Goal: Check status

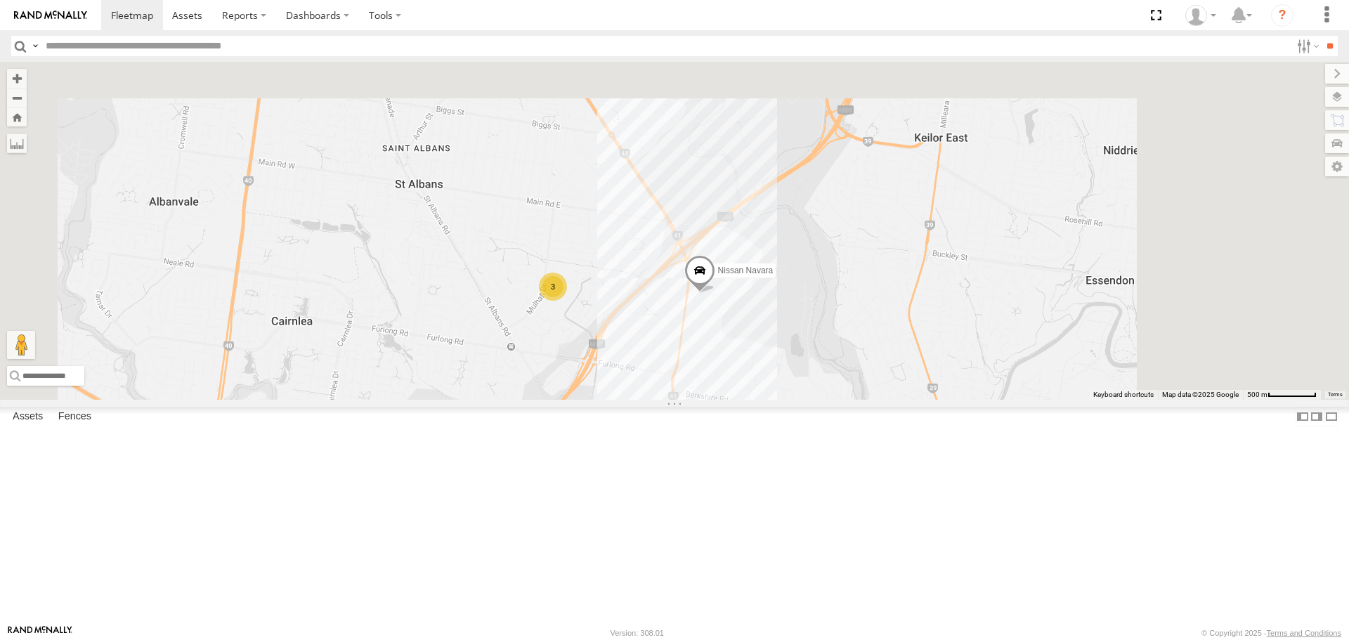
drag, startPoint x: 935, startPoint y: 241, endPoint x: 868, endPoint y: 466, distance: 234.6
click at [868, 399] on div "Cleaner Wagon #1 Nissan Navara 3" at bounding box center [674, 230] width 1349 height 337
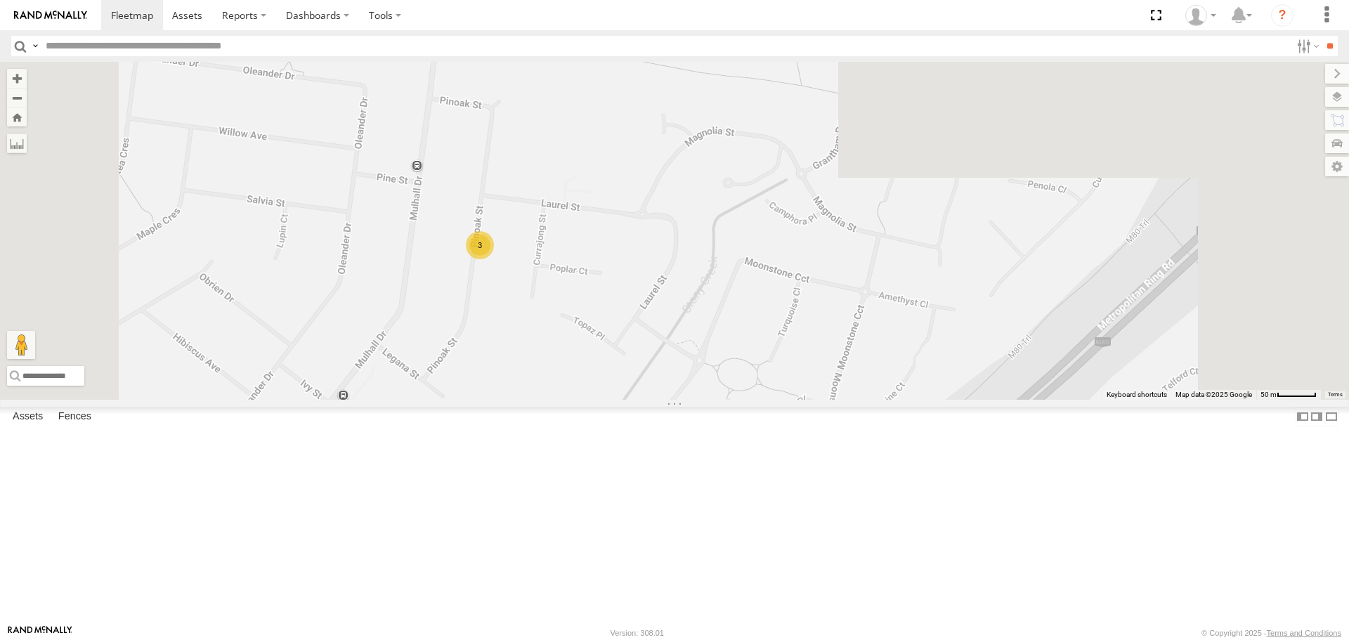
drag, startPoint x: 688, startPoint y: 245, endPoint x: 685, endPoint y: 531, distance: 285.3
click at [685, 399] on div "Cleaner Wagon #1 Nissan Navara 3" at bounding box center [674, 230] width 1349 height 337
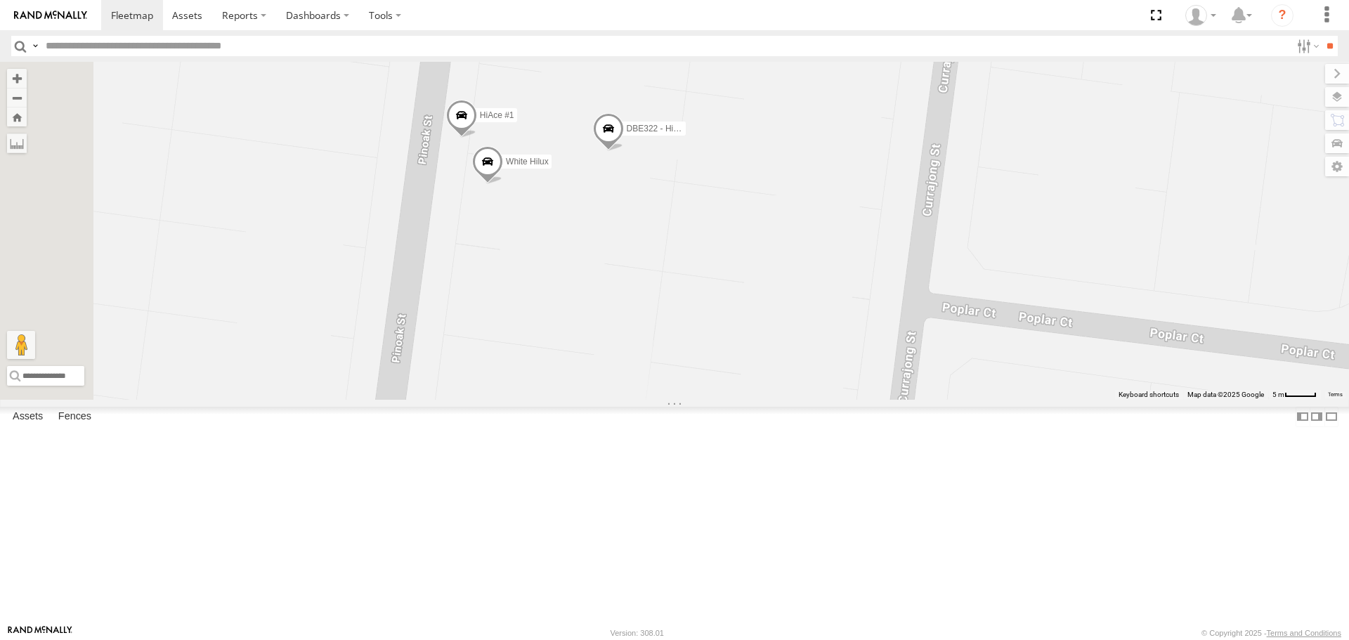
drag, startPoint x: 673, startPoint y: 242, endPoint x: 685, endPoint y: 404, distance: 162.0
click at [680, 389] on div "Cleaner Wagon #1 Nissan Navara DBE322 - HiAce HiAce #1 White Hilux" at bounding box center [674, 230] width 1349 height 337
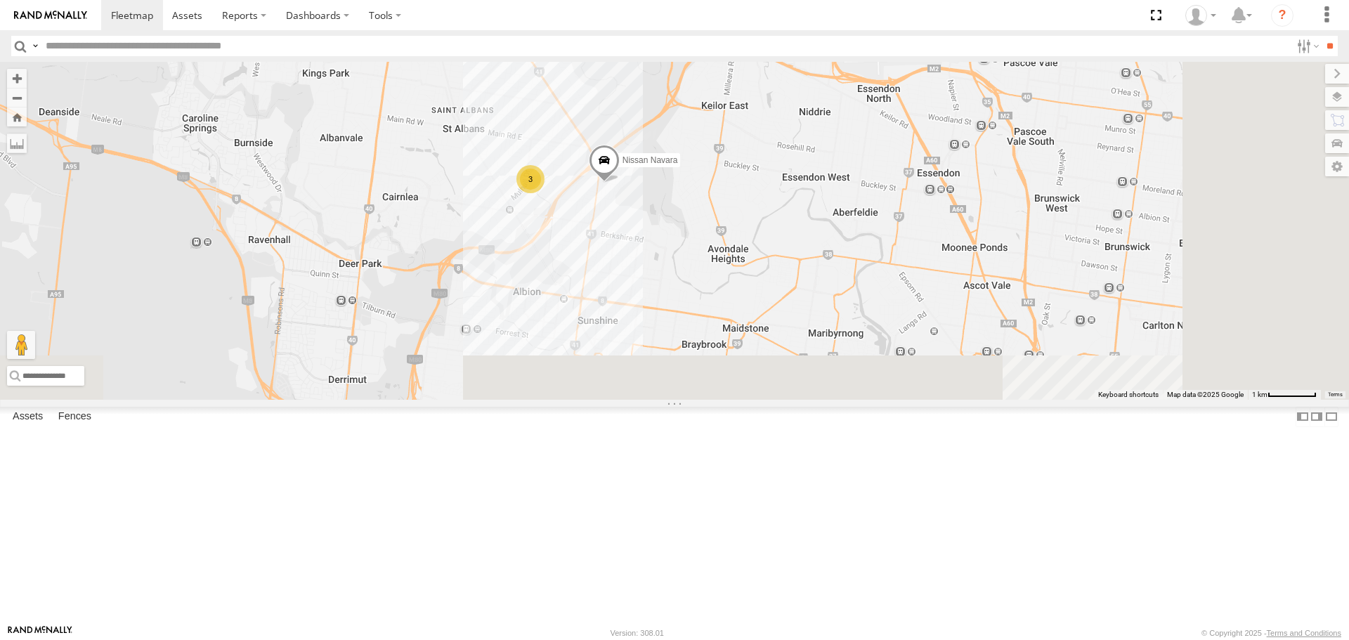
drag, startPoint x: 912, startPoint y: 515, endPoint x: 733, endPoint y: 327, distance: 259.5
click at [725, 294] on div "Cleaner Wagon #1 Nissan Navara 3" at bounding box center [674, 230] width 1349 height 337
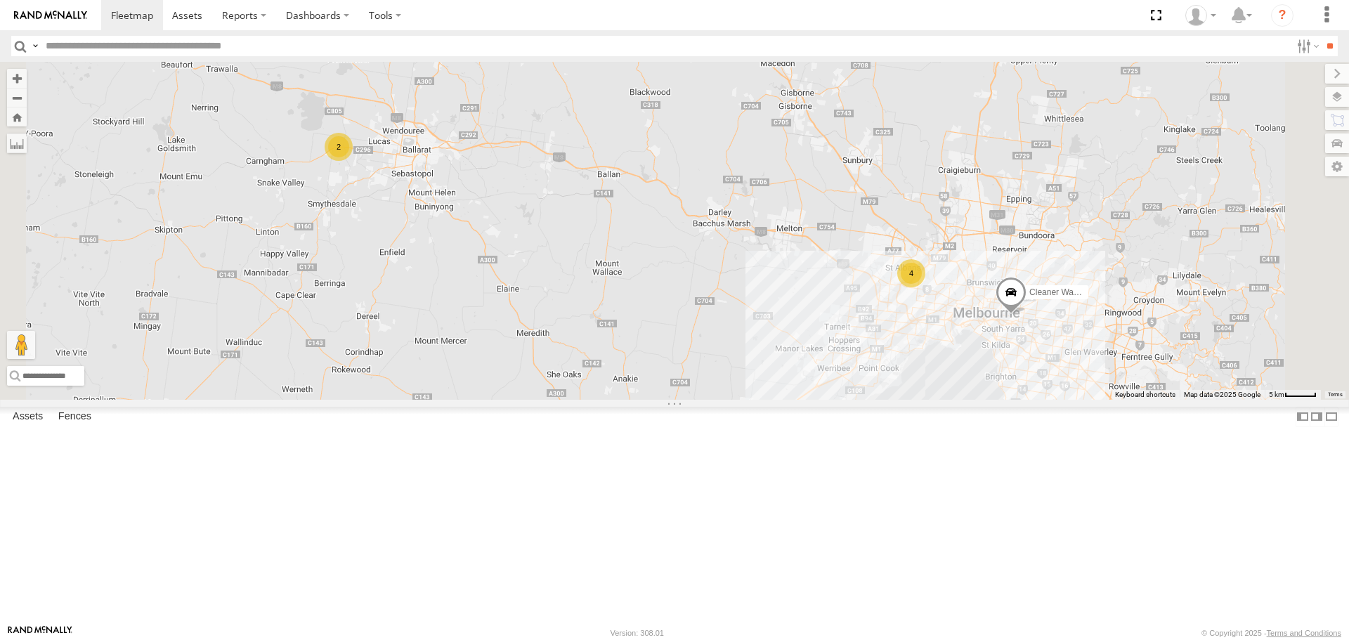
drag, startPoint x: 1100, startPoint y: 419, endPoint x: 990, endPoint y: 415, distance: 109.7
click at [991, 399] on div "2 4 Cleaner Wagon #1" at bounding box center [674, 230] width 1349 height 337
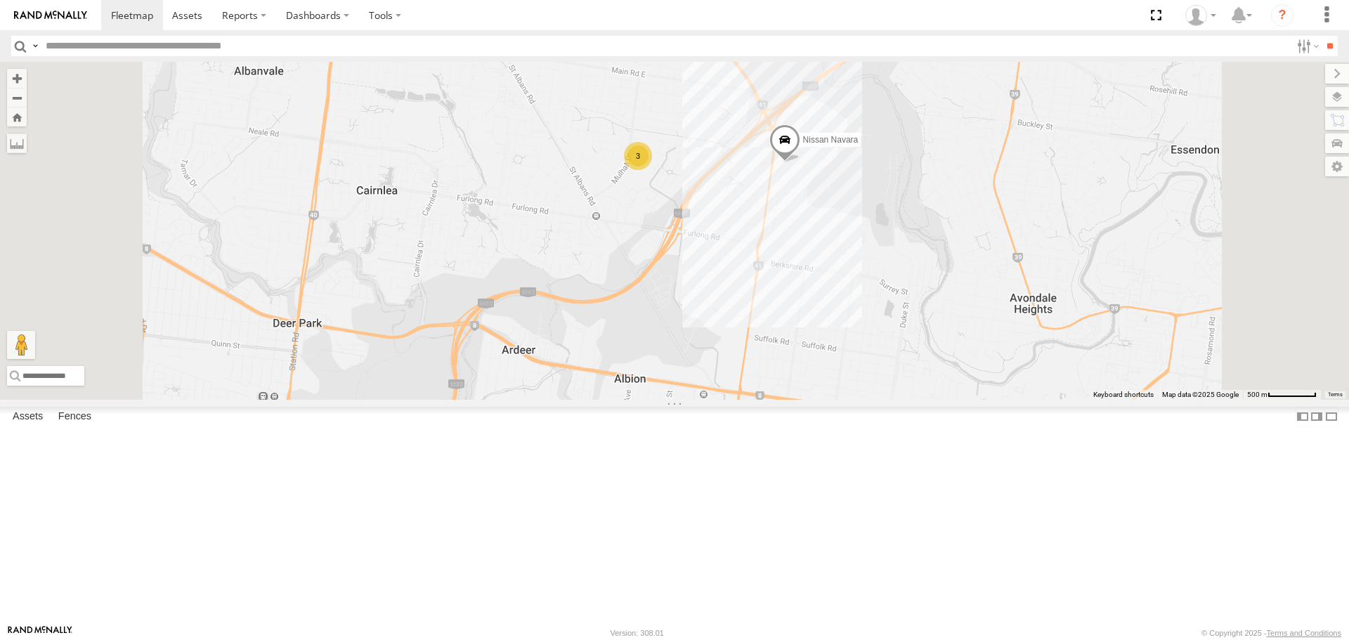
drag, startPoint x: 886, startPoint y: 225, endPoint x: 902, endPoint y: 280, distance: 57.6
click at [902, 280] on div "Cleaner Wagon #1 Nissan Navara 3" at bounding box center [674, 230] width 1349 height 337
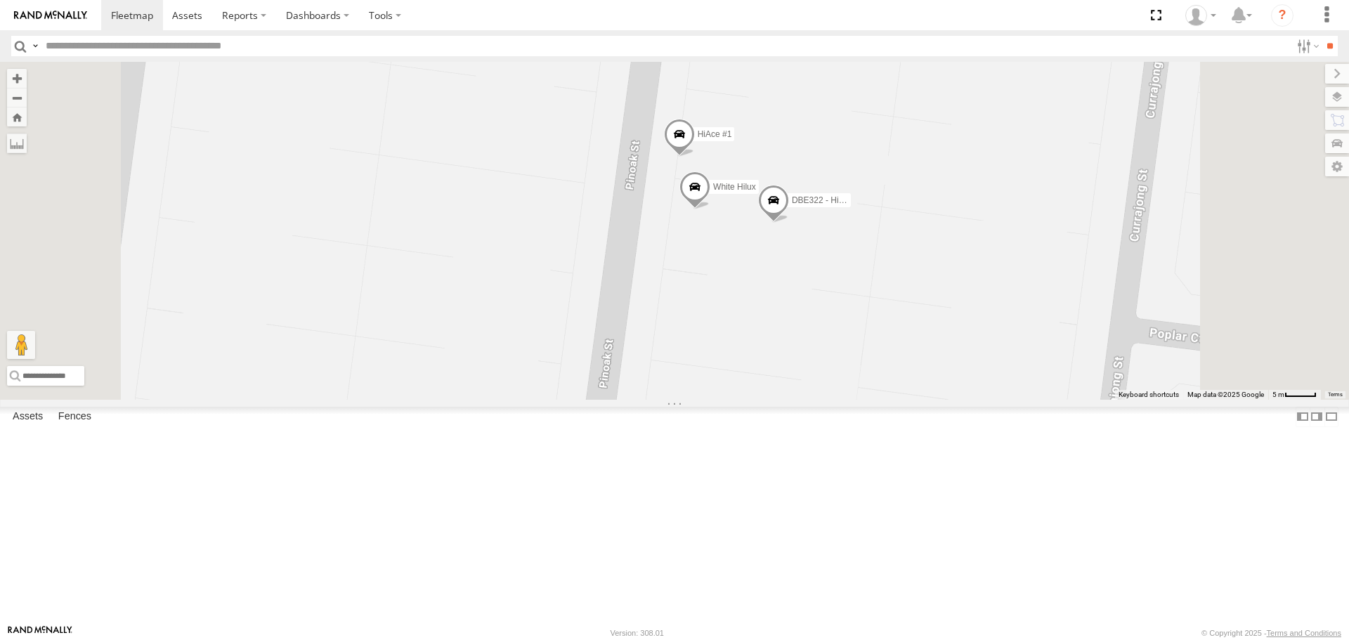
drag, startPoint x: 915, startPoint y: 330, endPoint x: 849, endPoint y: 587, distance: 264.9
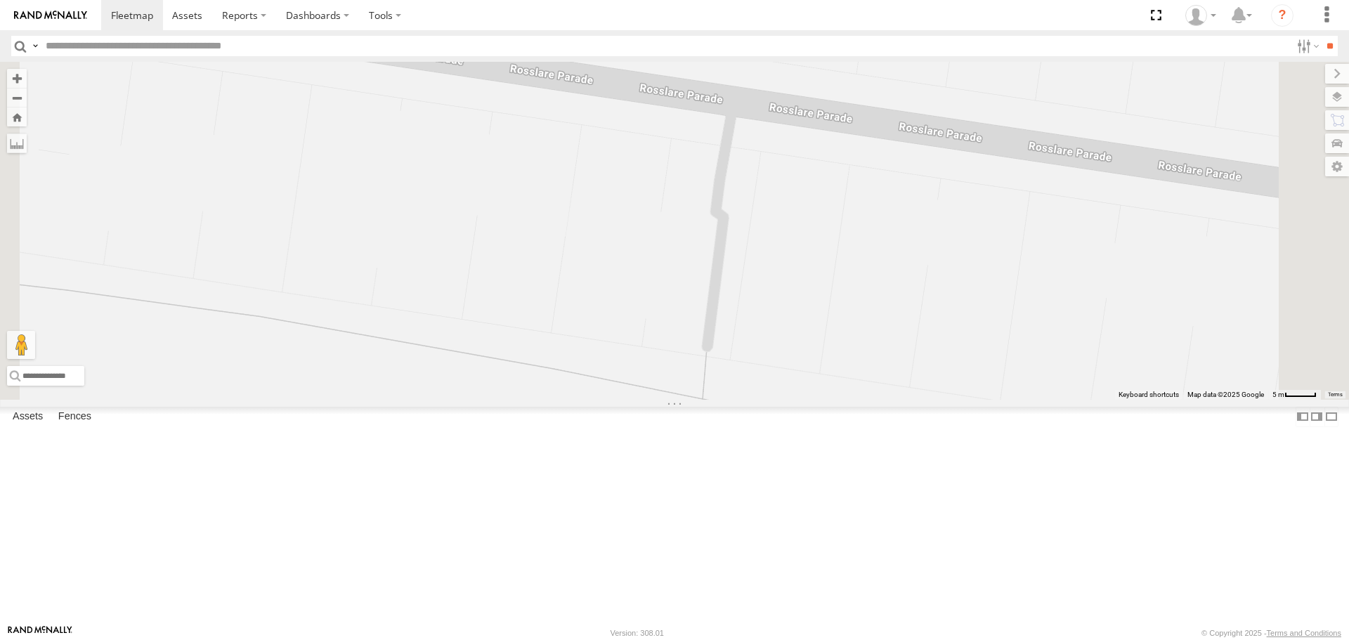
click at [790, 313] on div "Cleaner Wagon #1 Nissan Navara DBE322 - HiAce HiAce #1 White Hilux" at bounding box center [674, 230] width 1349 height 337
